Goal: Use online tool/utility: Utilize a website feature to perform a specific function

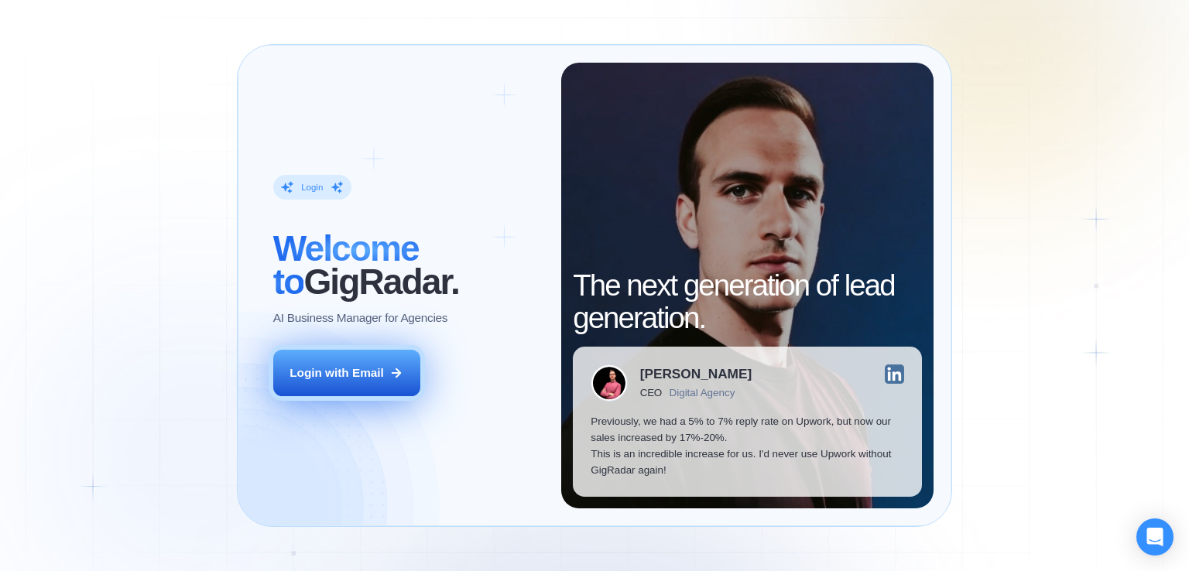
click at [367, 365] on div "Login with Email" at bounding box center [336, 373] width 94 height 16
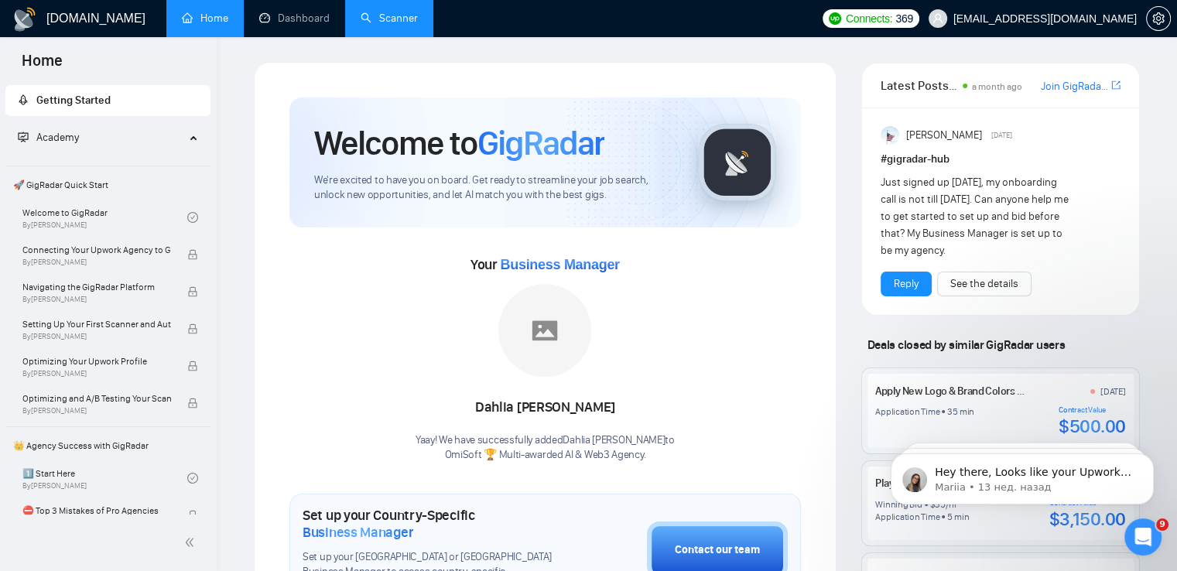
click at [394, 20] on link "Scanner" at bounding box center [389, 18] width 57 height 13
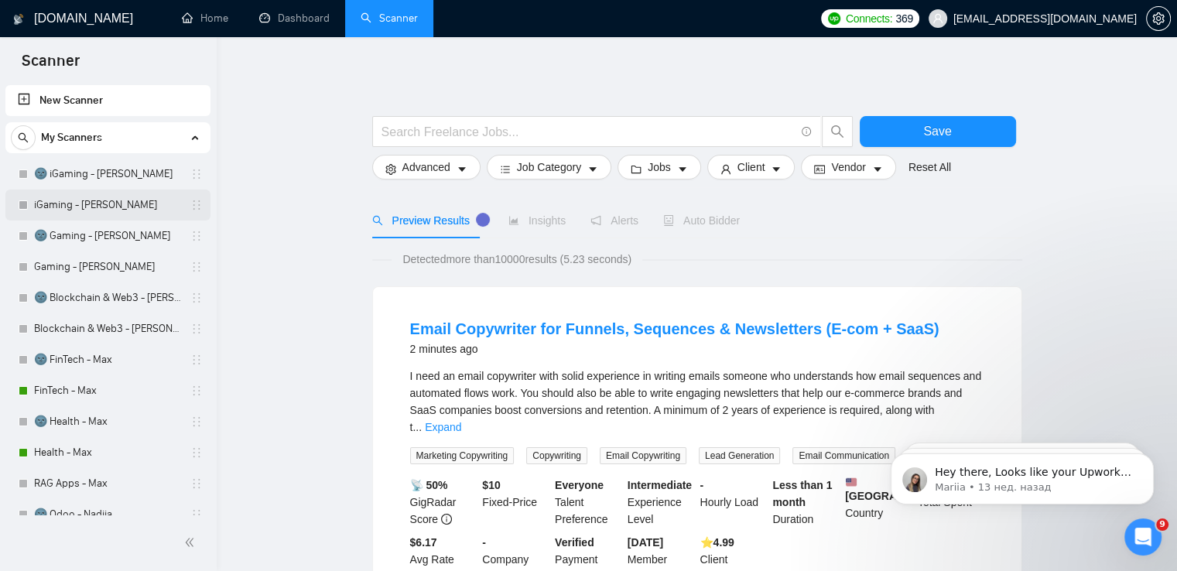
click at [77, 200] on link "iGaming - [PERSON_NAME]" at bounding box center [107, 205] width 147 height 31
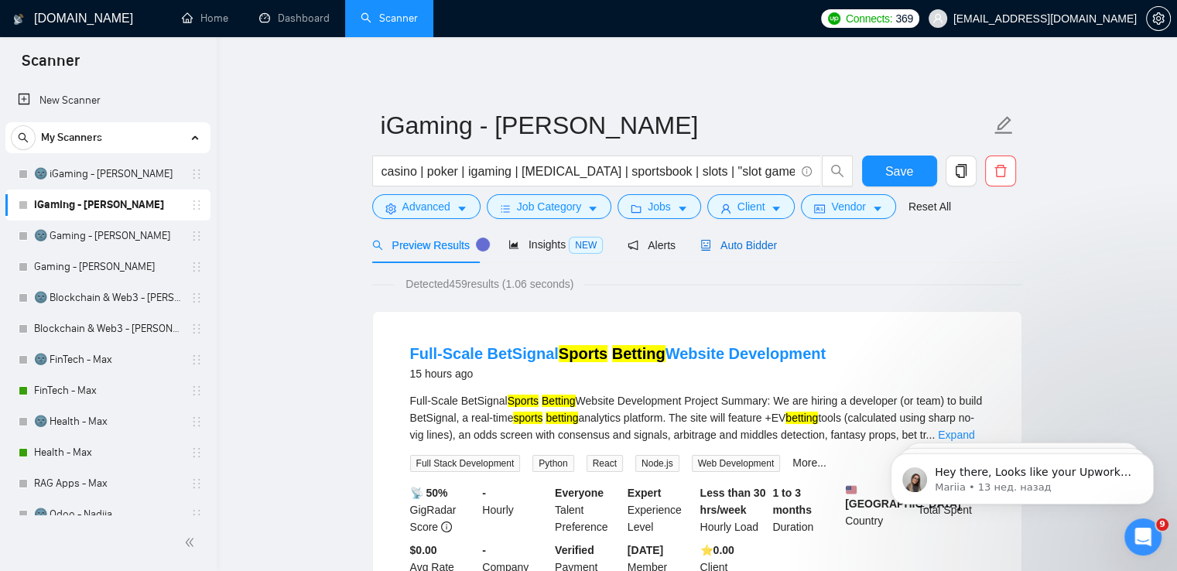
click at [731, 247] on span "Auto Bidder" at bounding box center [739, 245] width 77 height 12
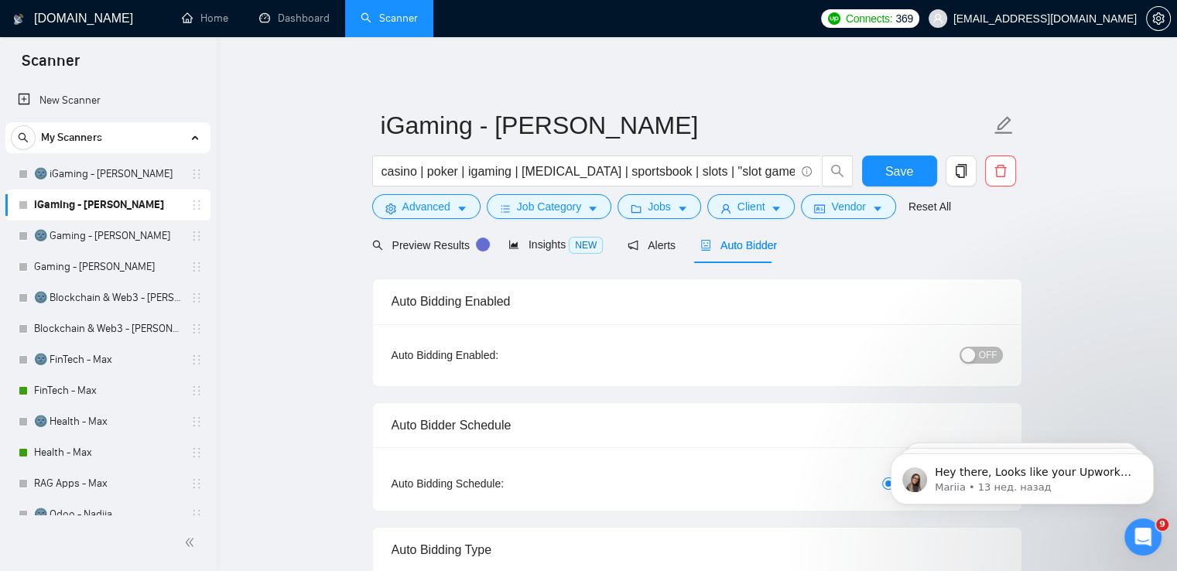
checkbox input "true"
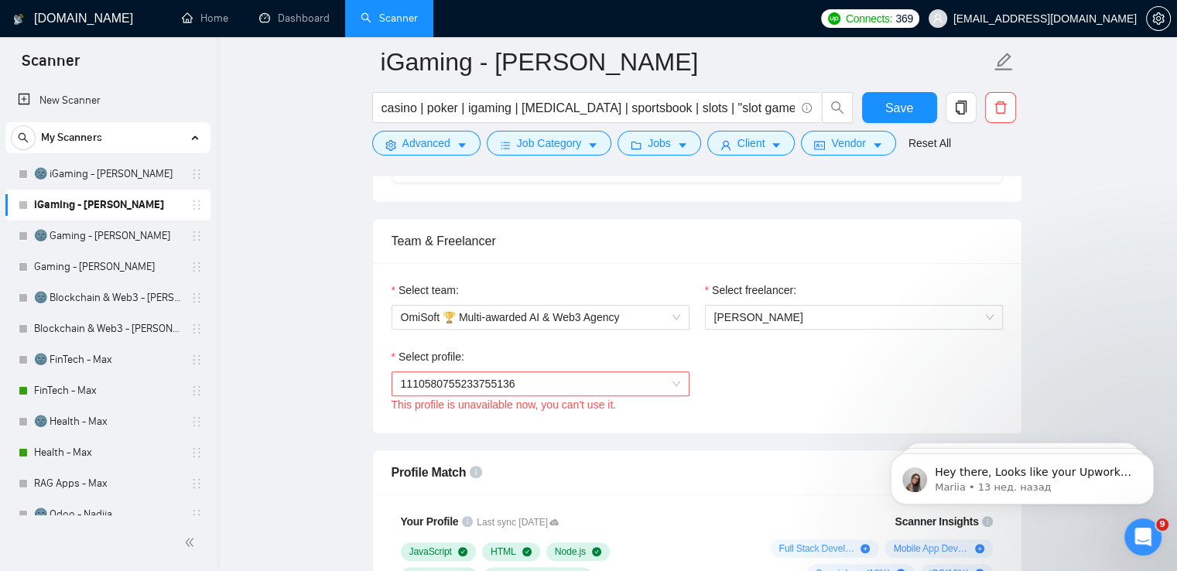
scroll to position [752, 0]
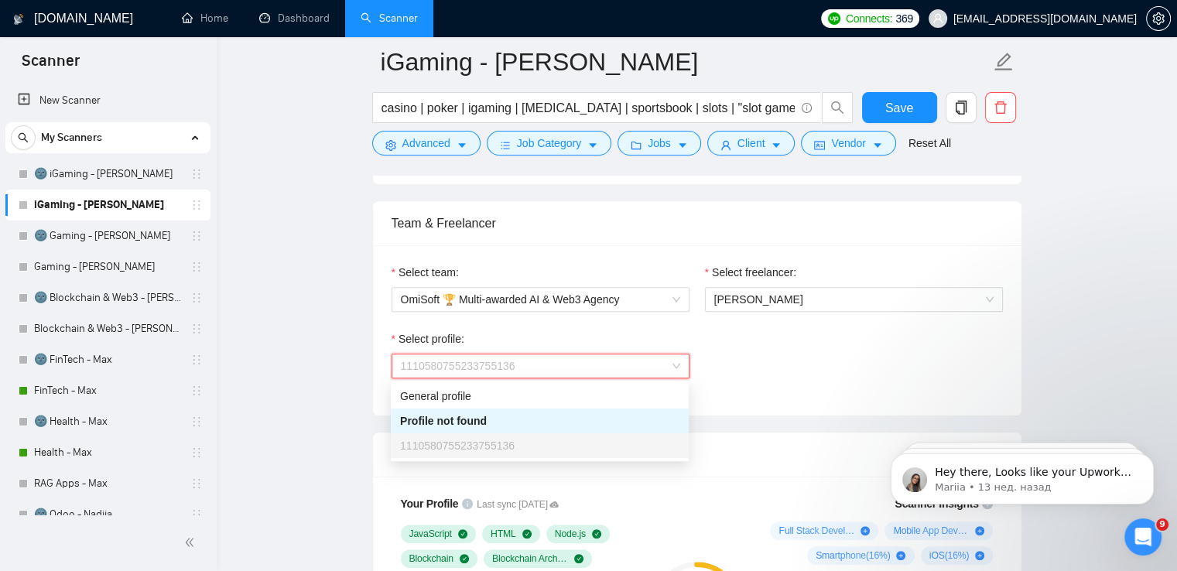
click at [663, 370] on span "1110580755233755136" at bounding box center [540, 366] width 279 height 23
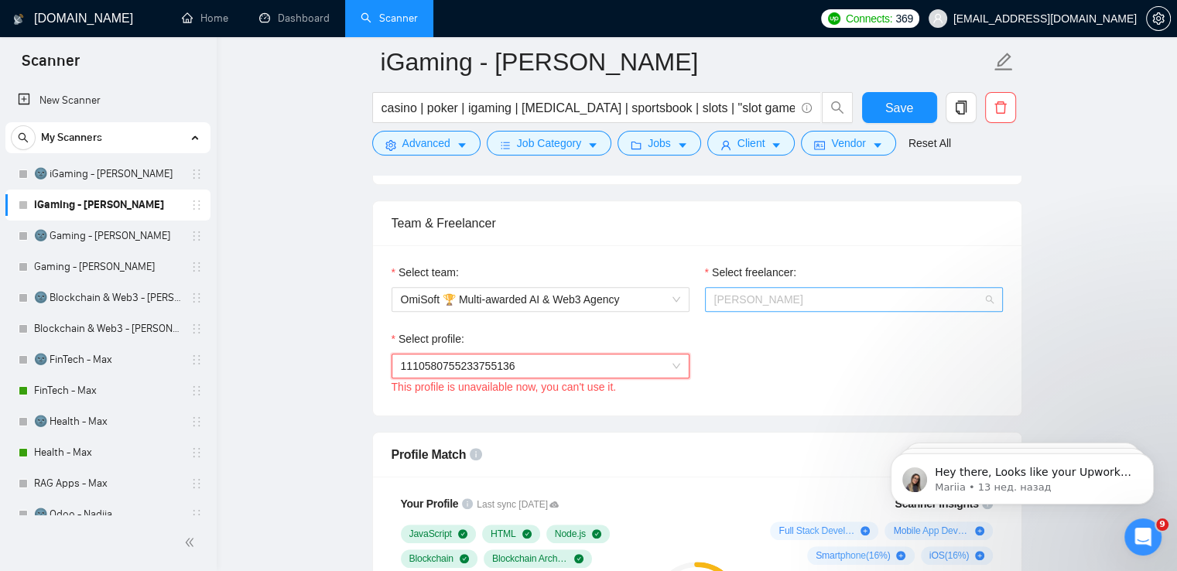
click at [857, 296] on span "[PERSON_NAME]" at bounding box center [853, 299] width 279 height 23
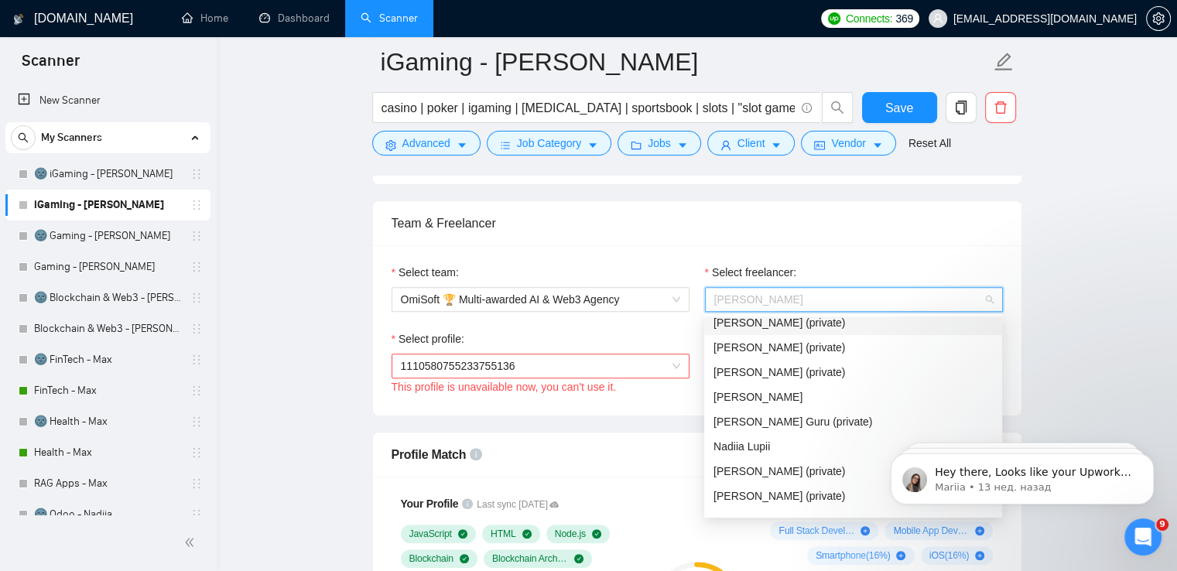
scroll to position [134, 0]
click at [790, 443] on div "Nadiia Lupii" at bounding box center [853, 442] width 279 height 17
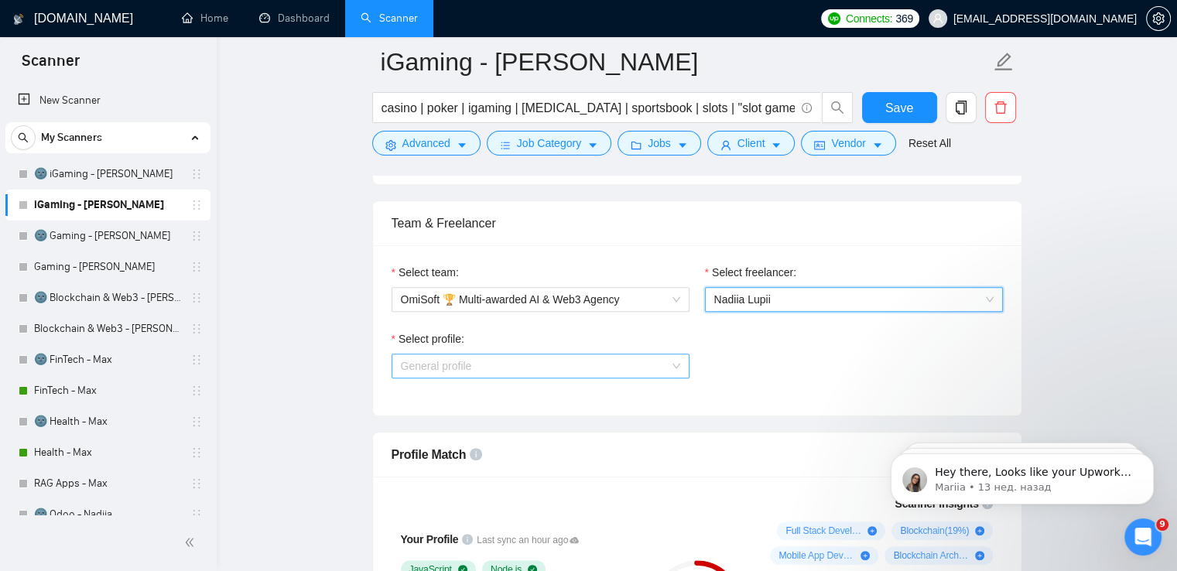
click at [570, 363] on span "General profile" at bounding box center [540, 366] width 279 height 23
click at [568, 362] on span "General profile" at bounding box center [540, 366] width 279 height 23
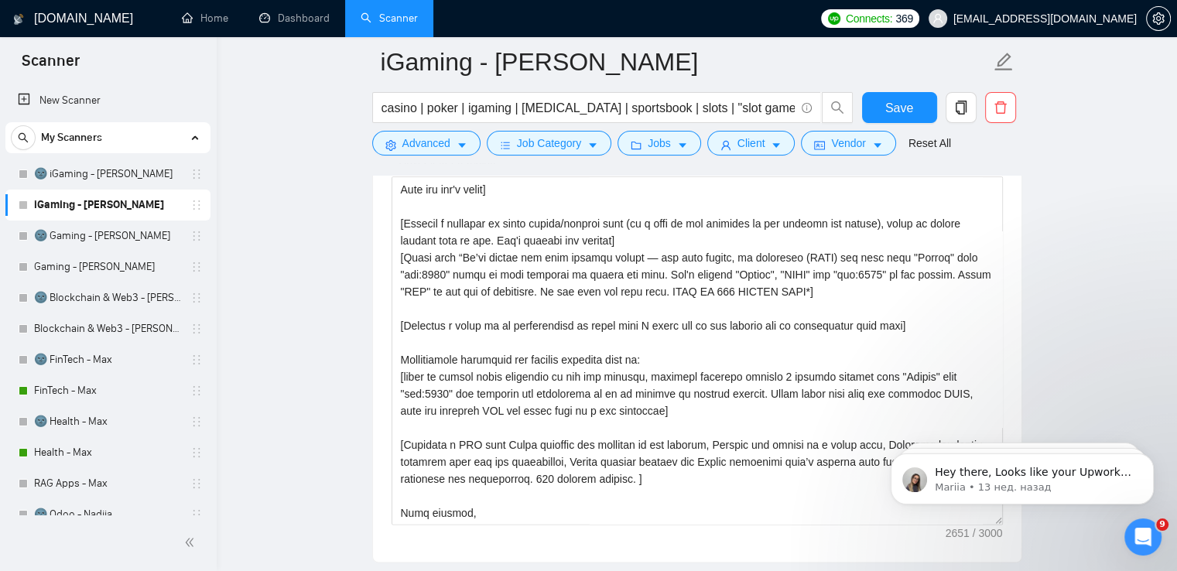
scroll to position [443, 0]
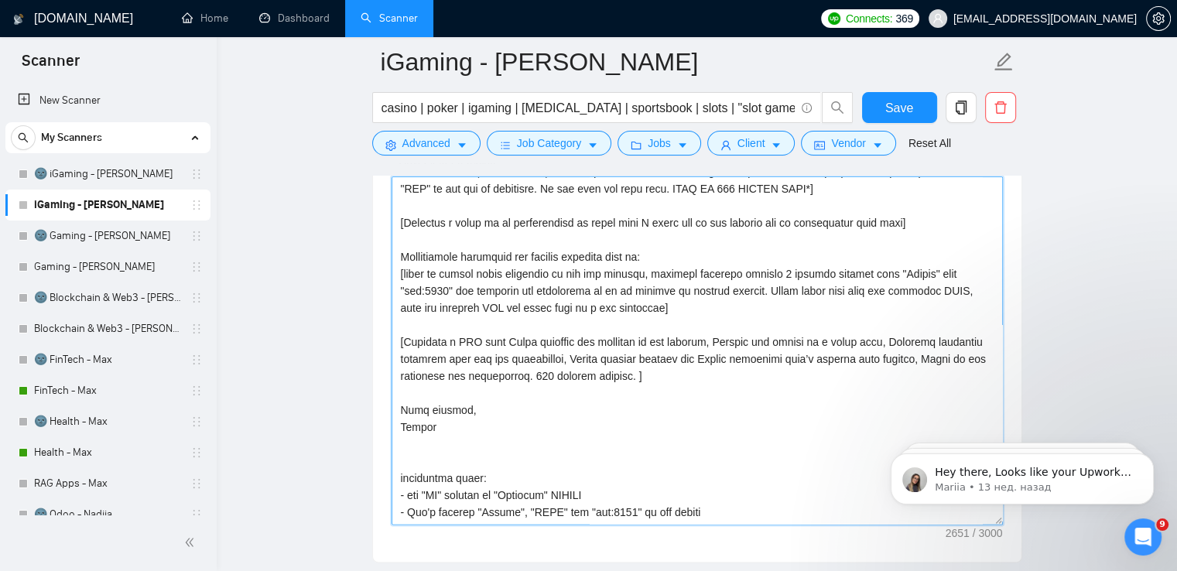
click at [457, 428] on textarea "Cover letter template:" at bounding box center [698, 350] width 612 height 348
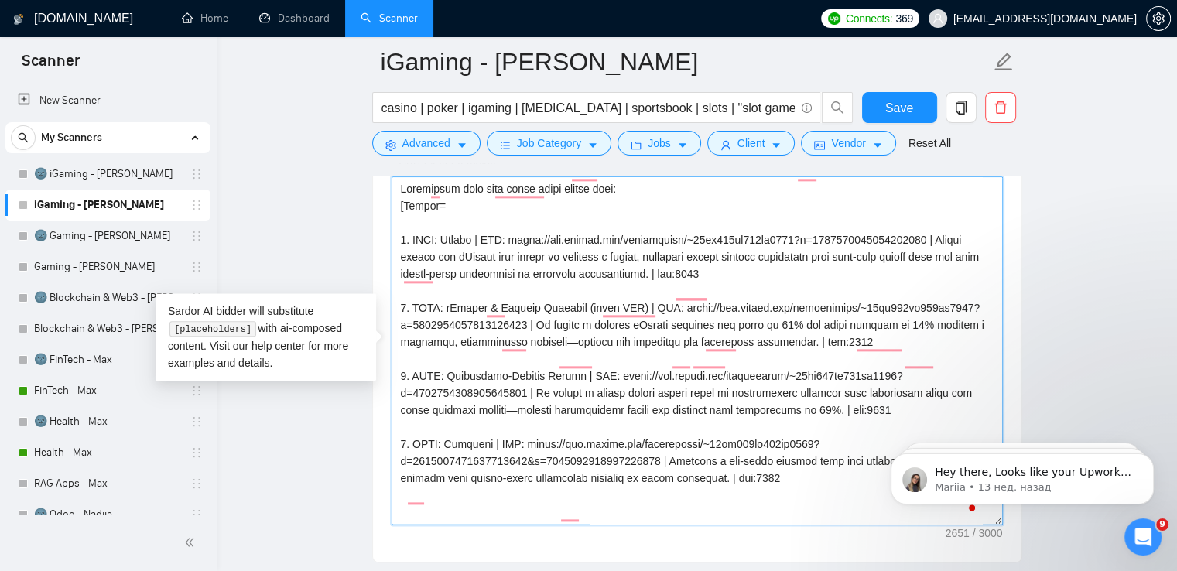
scroll to position [0, 0]
drag, startPoint x: 926, startPoint y: 237, endPoint x: 506, endPoint y: 236, distance: 419.5
click at [506, 236] on textarea "Cover letter template:" at bounding box center [698, 350] width 612 height 348
type textarea "Loremipsum dolo sita conse adipi elitse doei: [Tempor= 2. INCI: Utlabo | ETD: m…"
click at [793, 322] on textarea "Cover letter template:" at bounding box center [698, 350] width 612 height 348
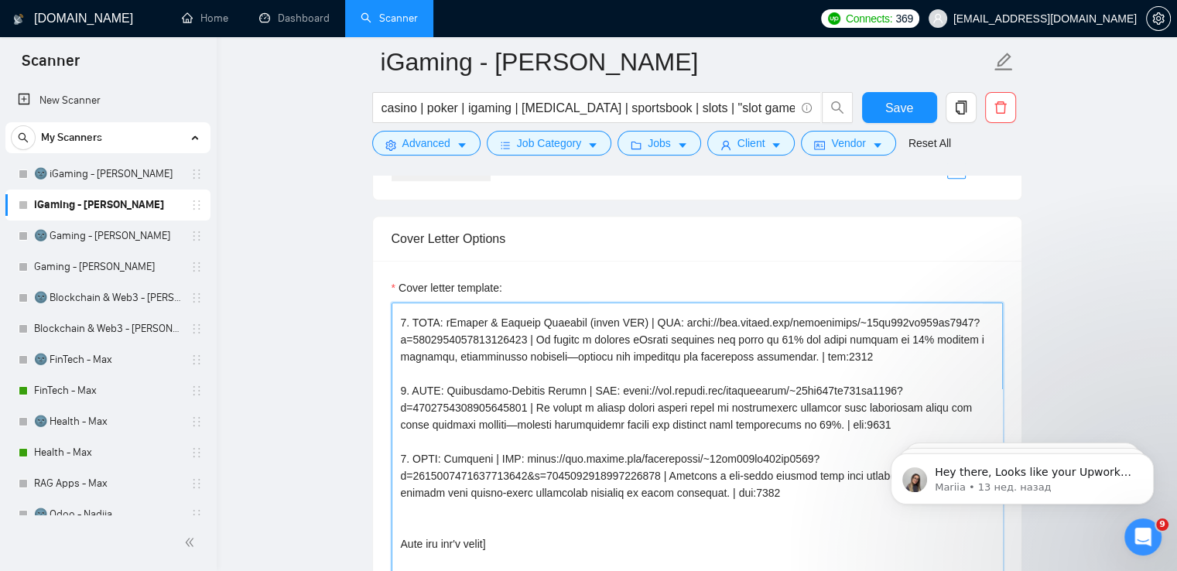
scroll to position [117, 0]
